Goal: Information Seeking & Learning: Learn about a topic

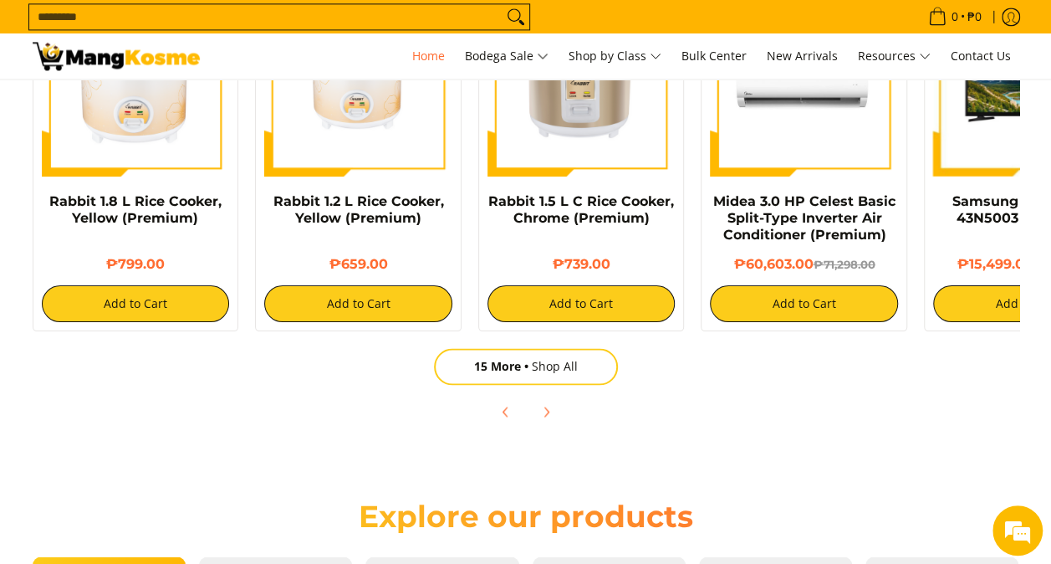
scroll to position [0, 1329]
click at [388, 23] on input "Search..." at bounding box center [265, 16] width 473 height 25
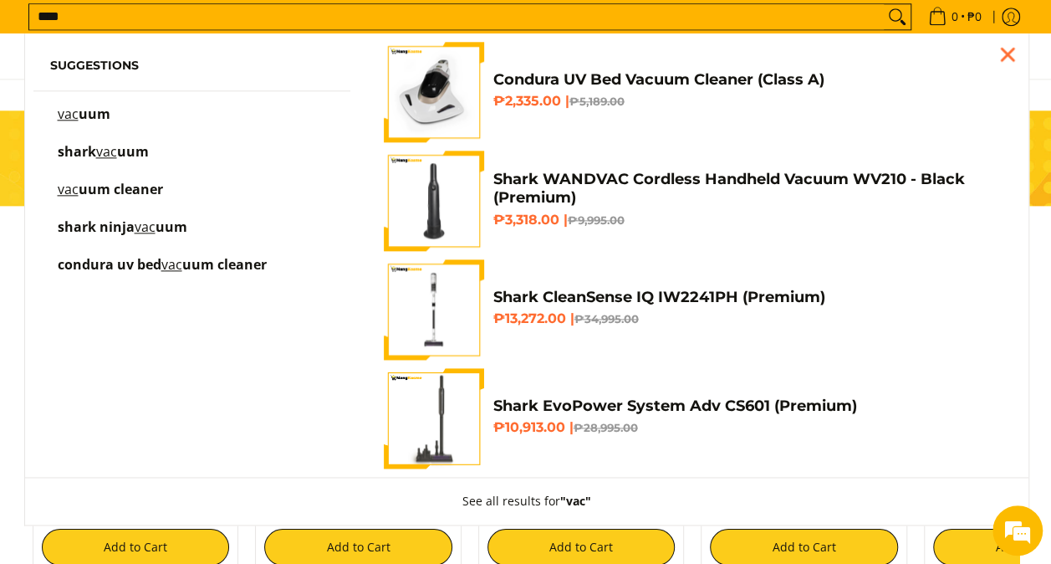
scroll to position [925, 0]
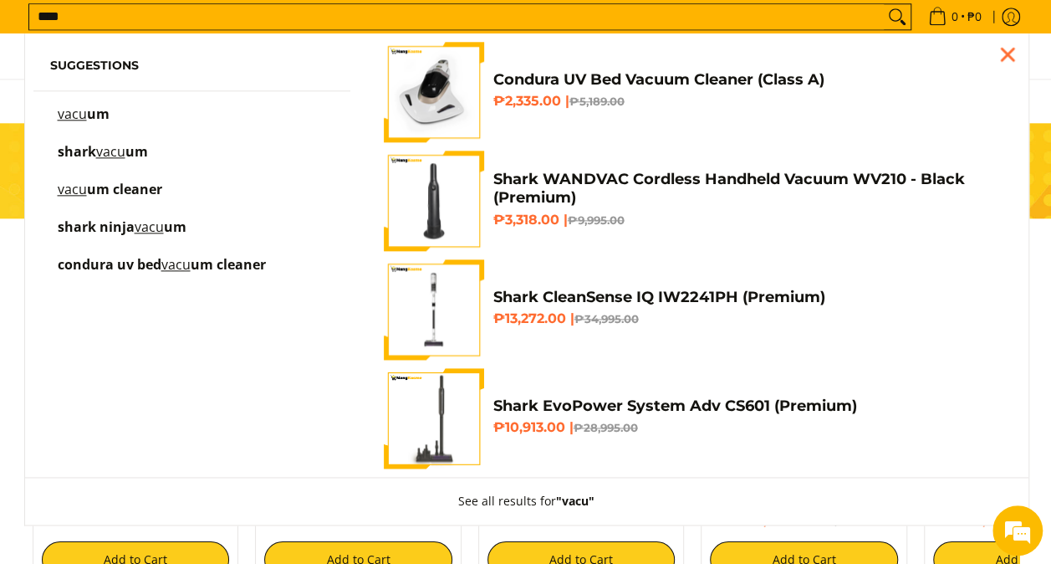
type input "****"
click at [126, 157] on span "um" at bounding box center [136, 151] width 23 height 18
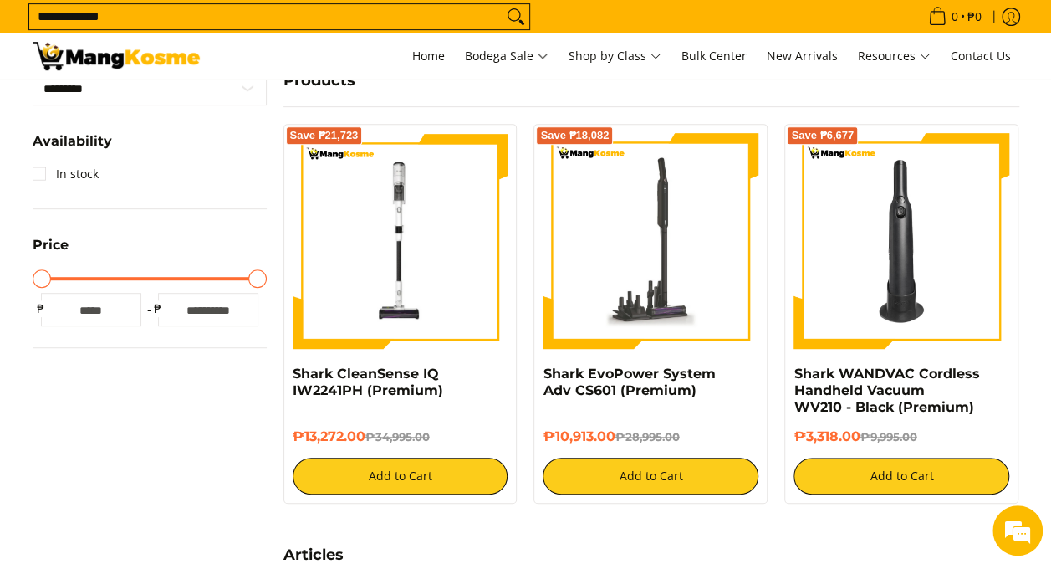
scroll to position [360, 0]
